Goal: Contribute content: Contribute content

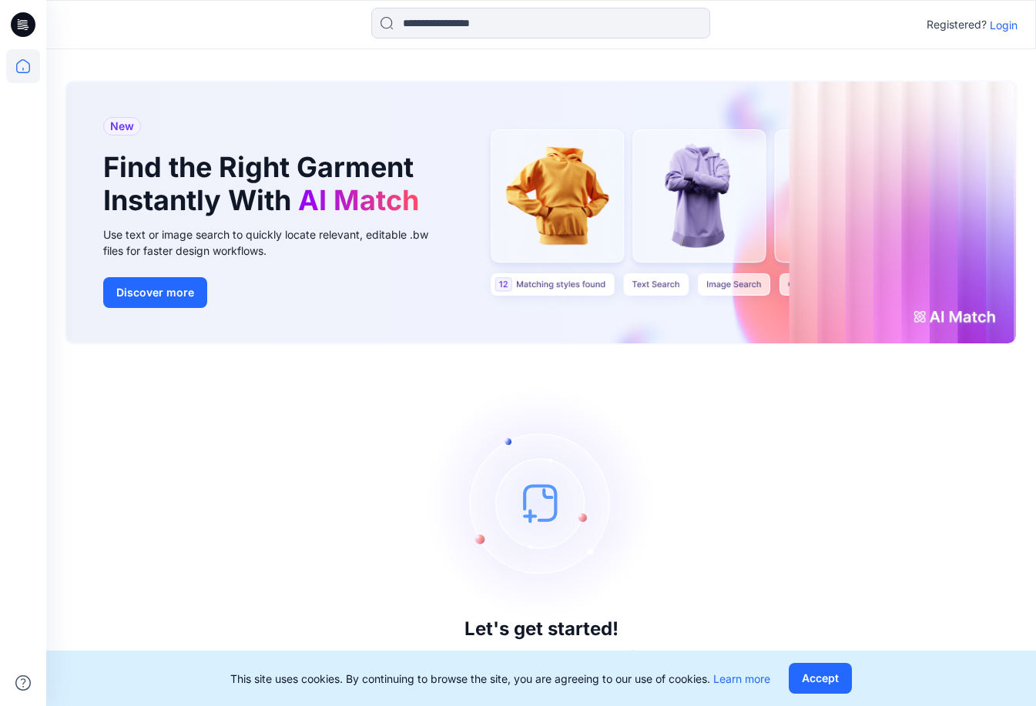
click at [1012, 23] on p "Login" at bounding box center [1004, 25] width 28 height 16
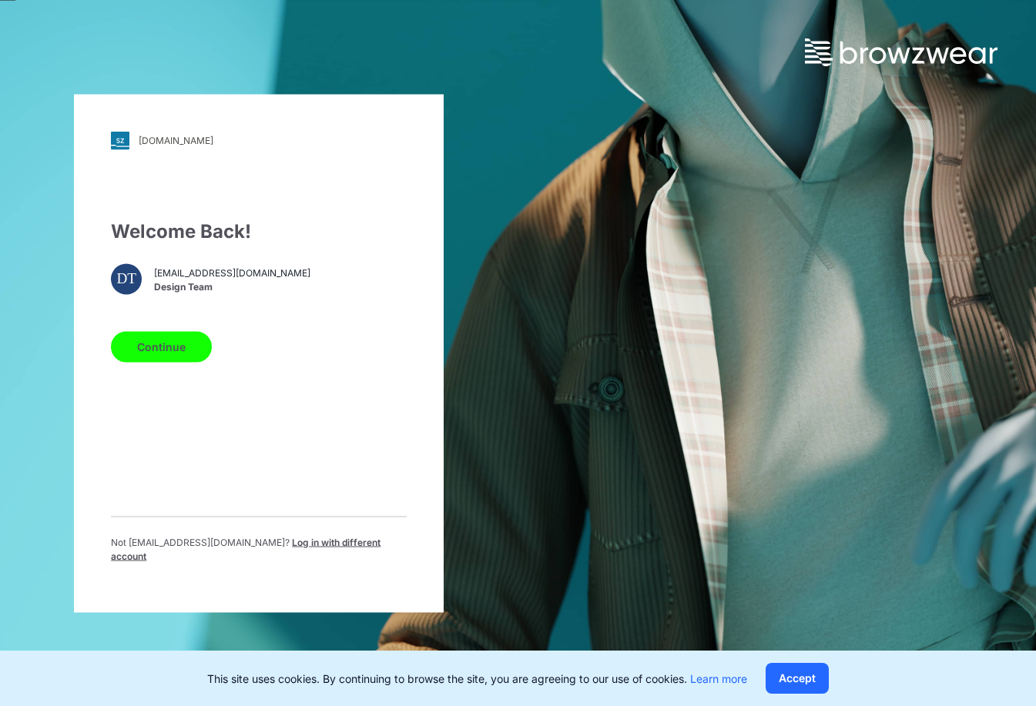
click at [192, 361] on button "Continue" at bounding box center [161, 346] width 101 height 31
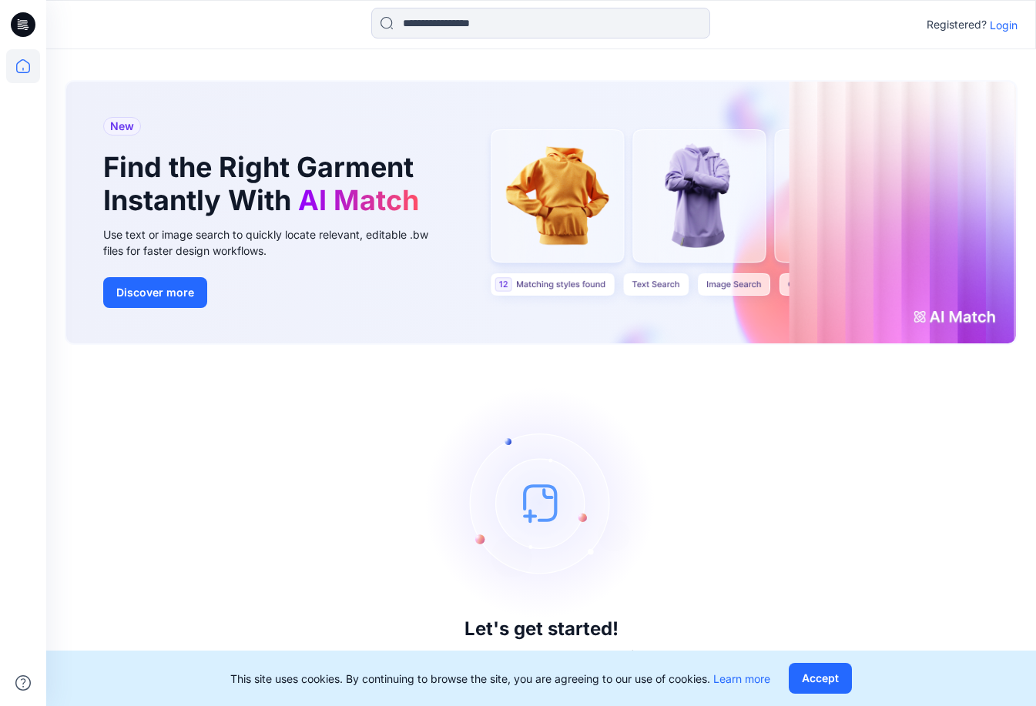
click at [1003, 35] on div "Registered? Login" at bounding box center [540, 25] width 989 height 34
click at [1003, 28] on p "Login" at bounding box center [1004, 25] width 28 height 16
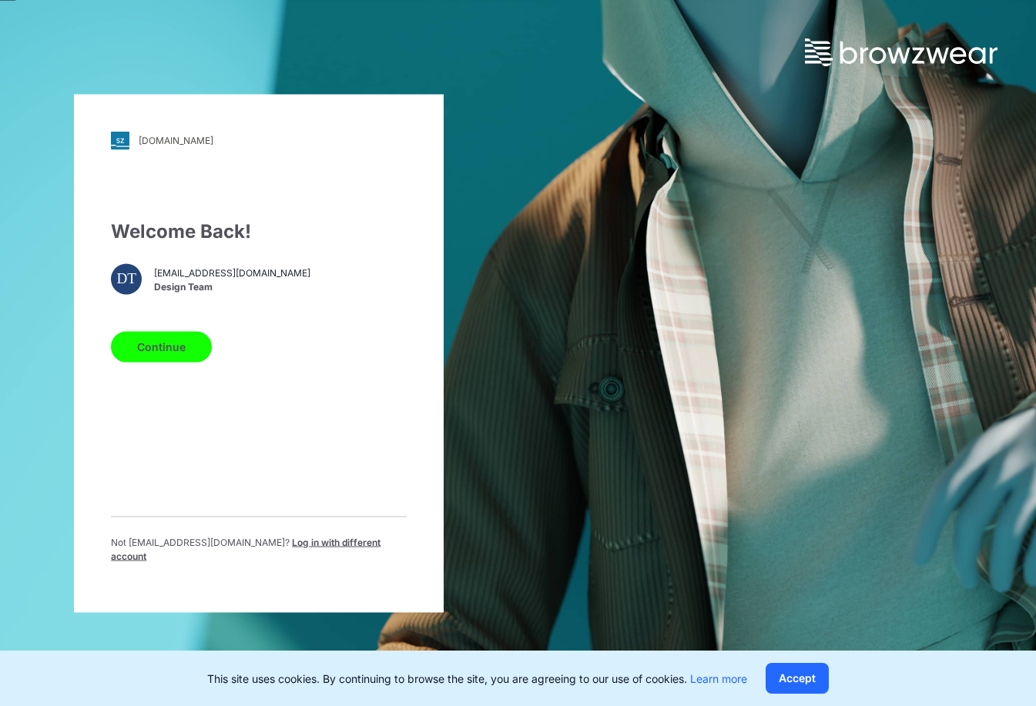
click at [143, 358] on button "Continue" at bounding box center [161, 346] width 101 height 31
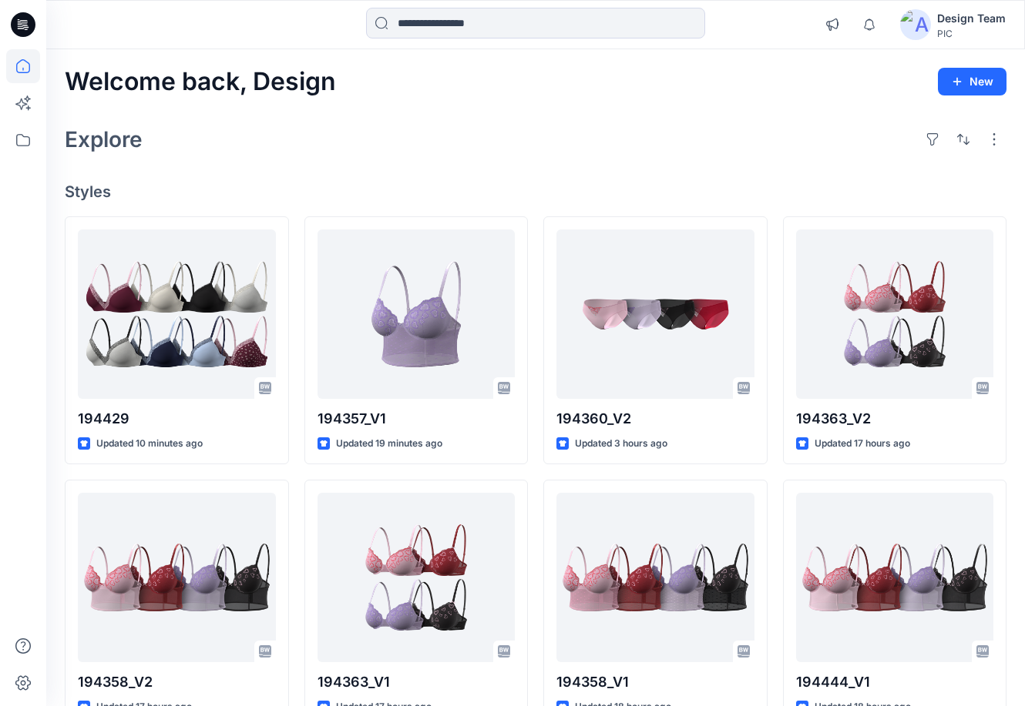
click at [360, 145] on div "Explore" at bounding box center [535, 139] width 941 height 37
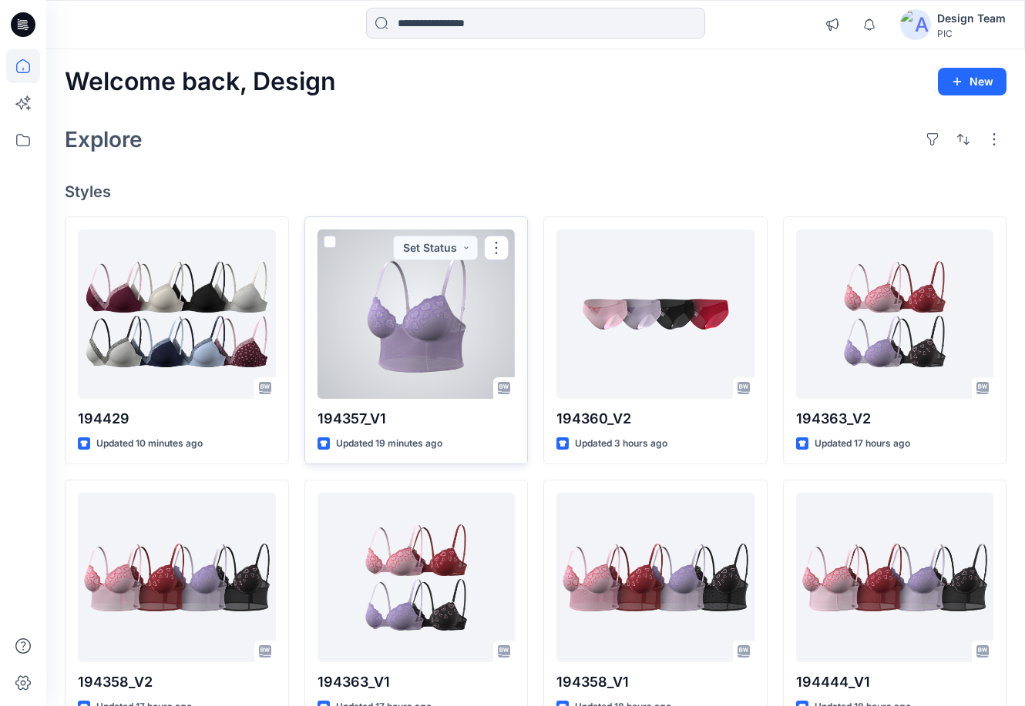
click at [375, 314] on div at bounding box center [416, 314] width 198 height 169
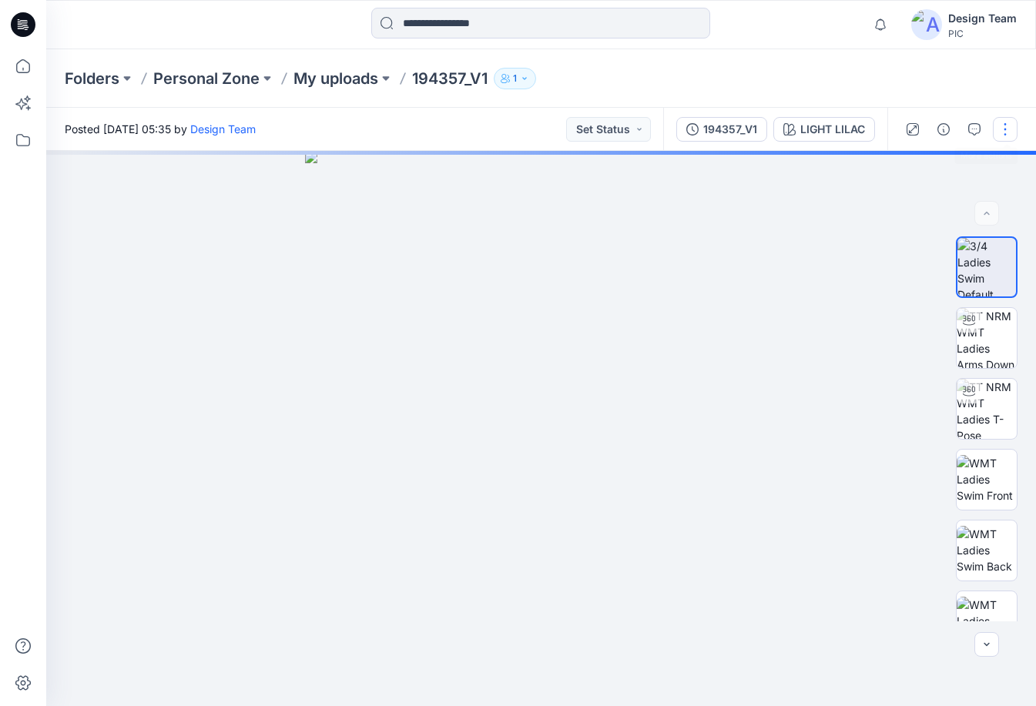
click at [1002, 130] on button "button" at bounding box center [1005, 129] width 25 height 25
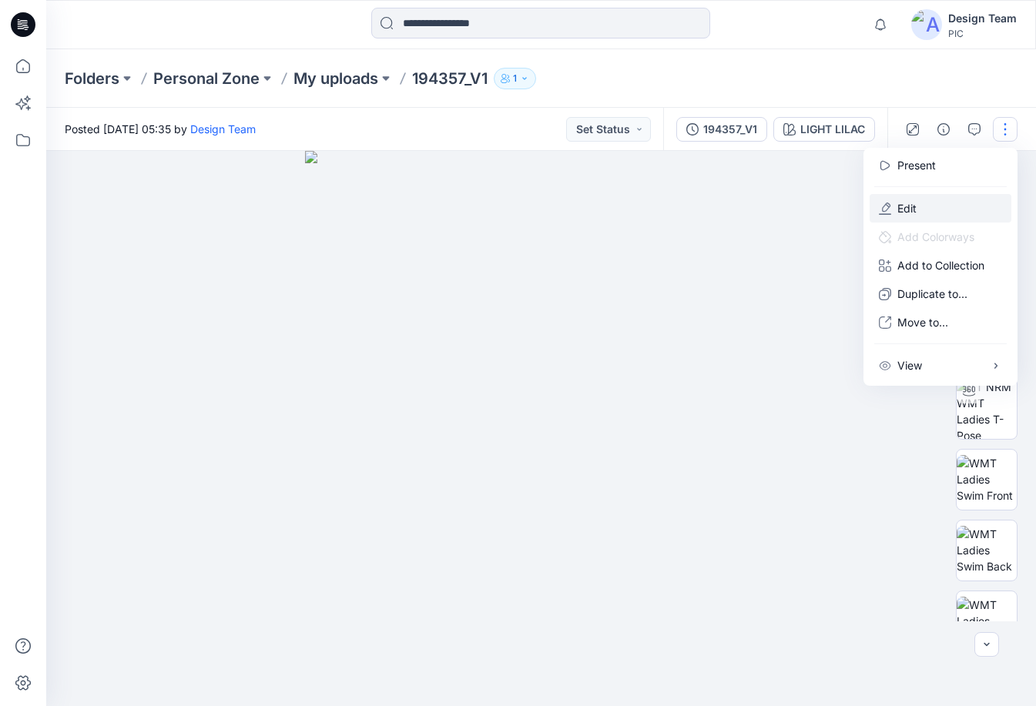
click at [912, 204] on p "Edit" at bounding box center [907, 208] width 19 height 16
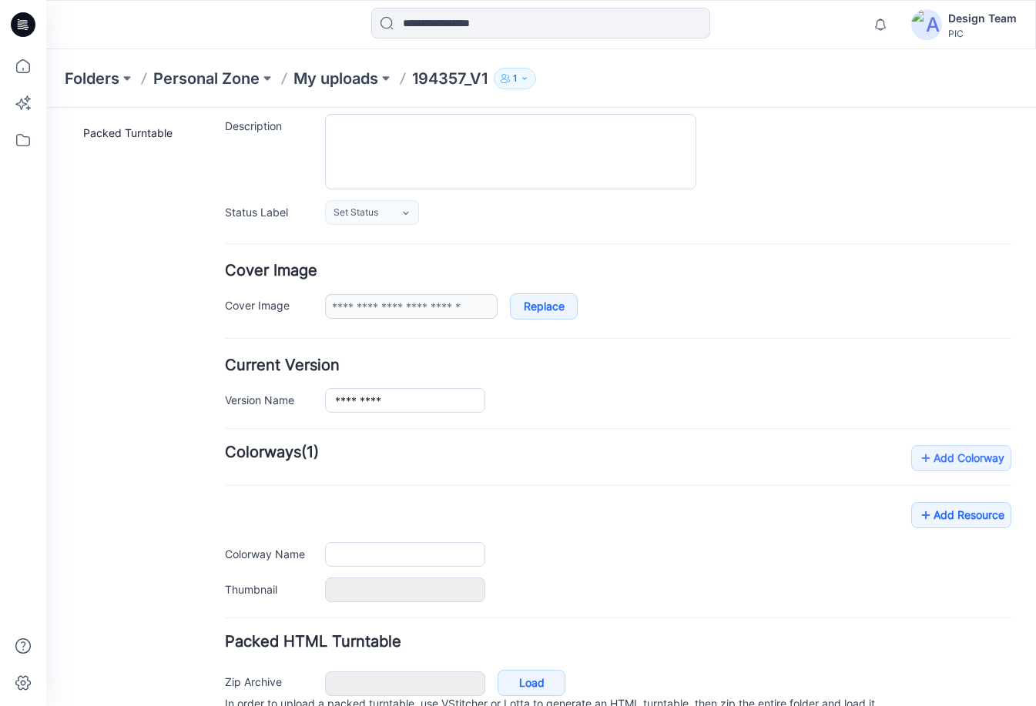
type input "*********"
type input "**********"
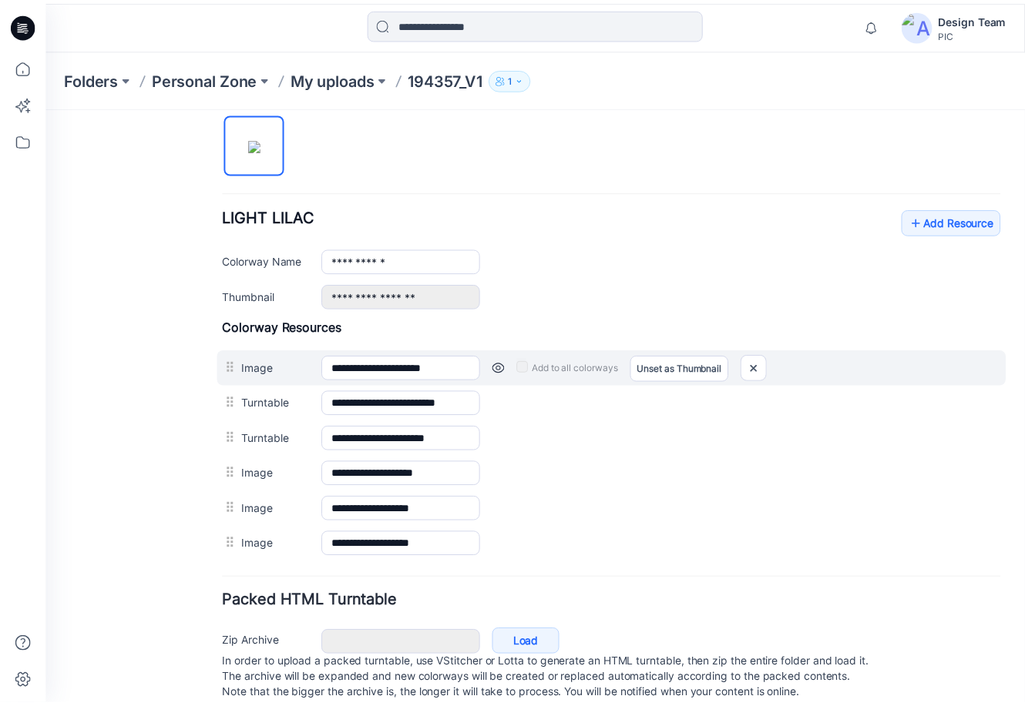
scroll to position [525, 0]
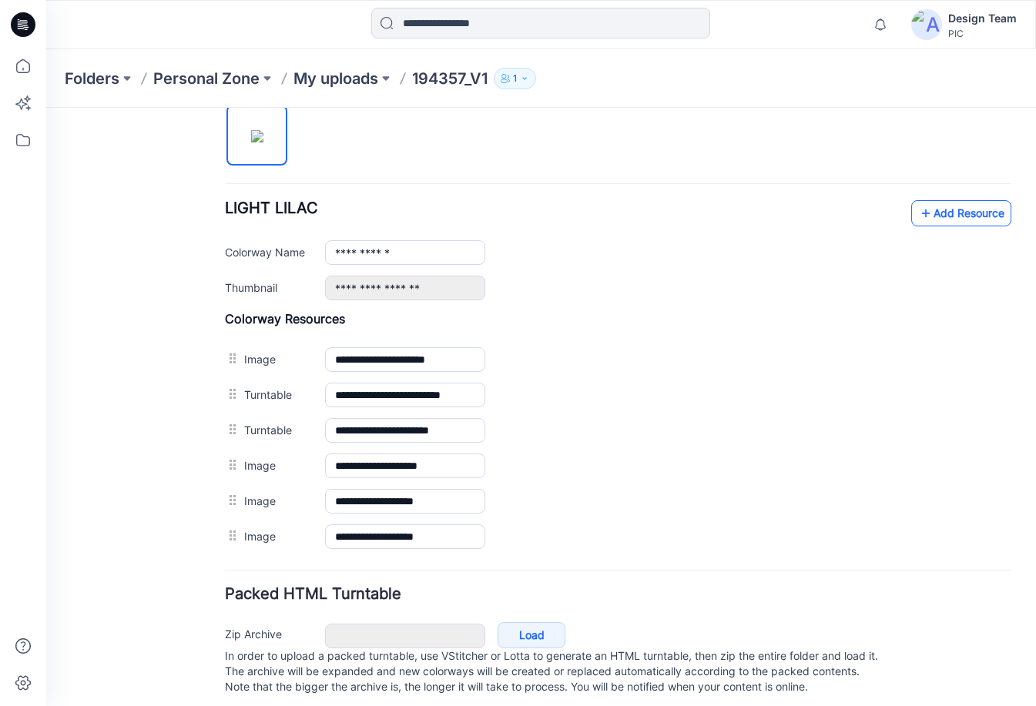
click at [925, 213] on link "Add Resource" at bounding box center [961, 213] width 100 height 26
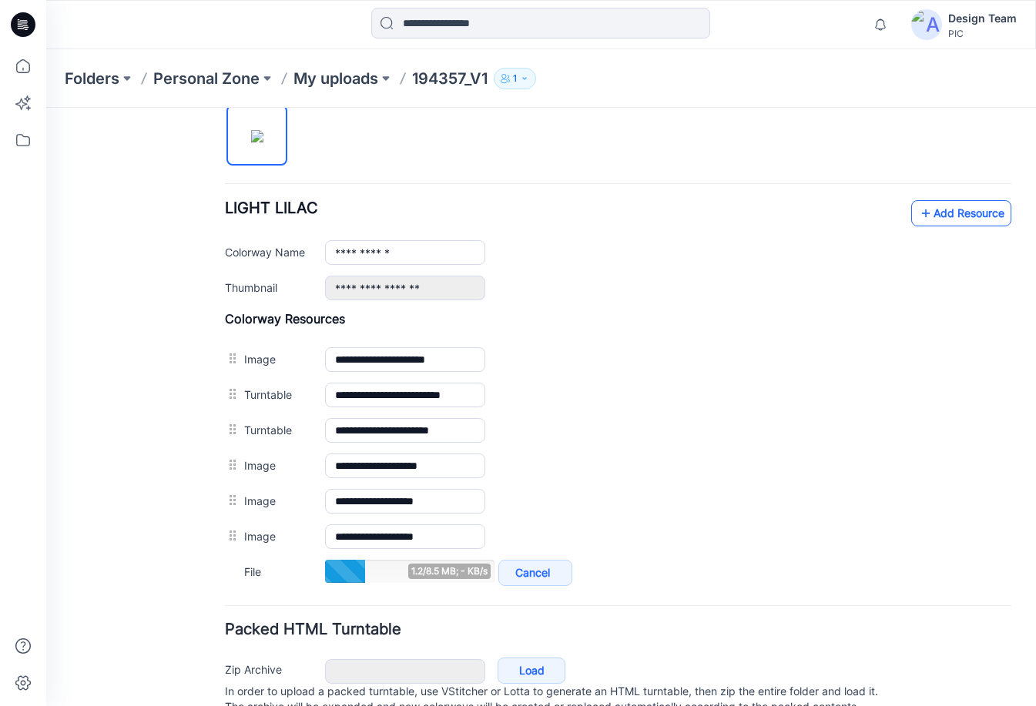
click at [927, 214] on link "Add Resource" at bounding box center [961, 213] width 100 height 26
click at [930, 209] on link "Add Resource" at bounding box center [961, 213] width 100 height 26
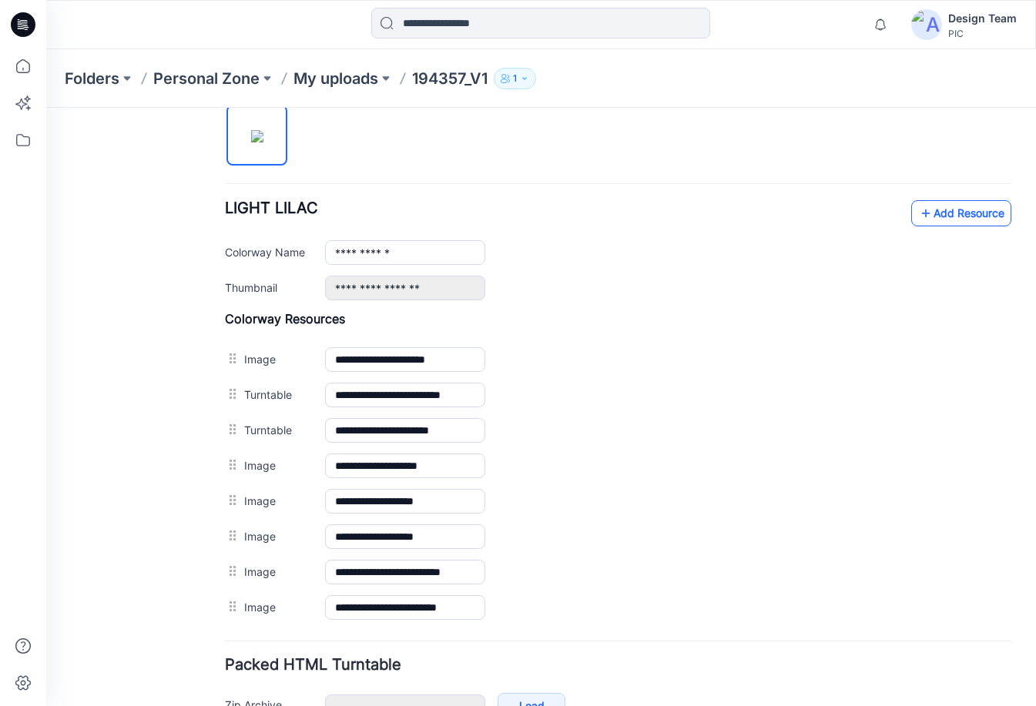
click at [922, 221] on link "Add Resource" at bounding box center [961, 213] width 100 height 26
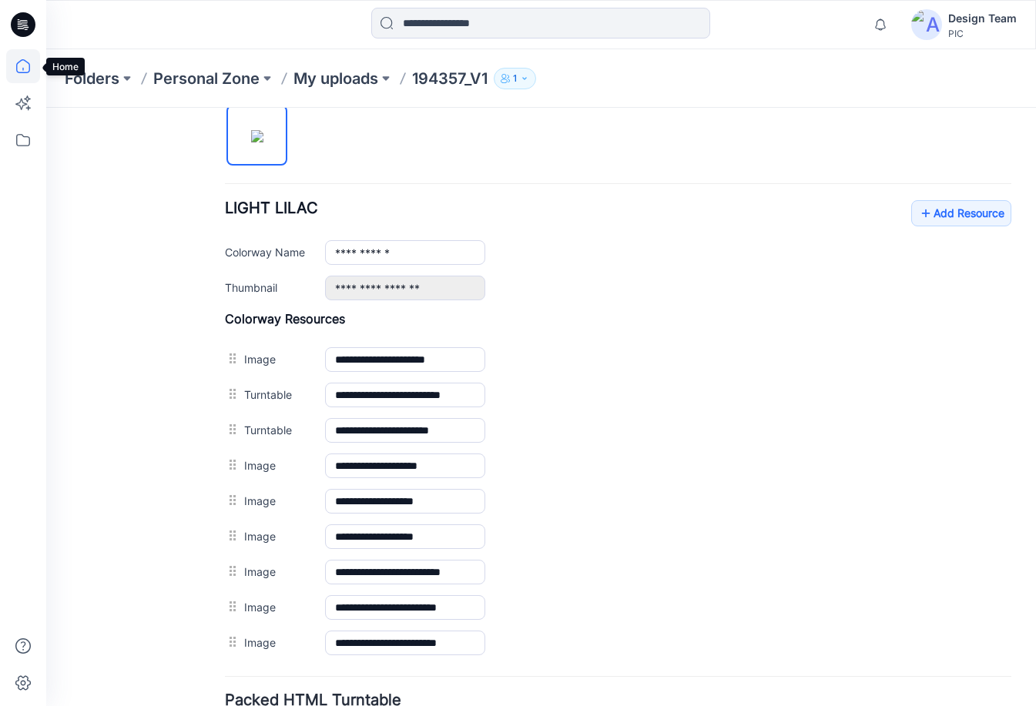
click at [18, 72] on icon at bounding box center [23, 66] width 14 height 14
